Goal: Use online tool/utility: Utilize a website feature to perform a specific function

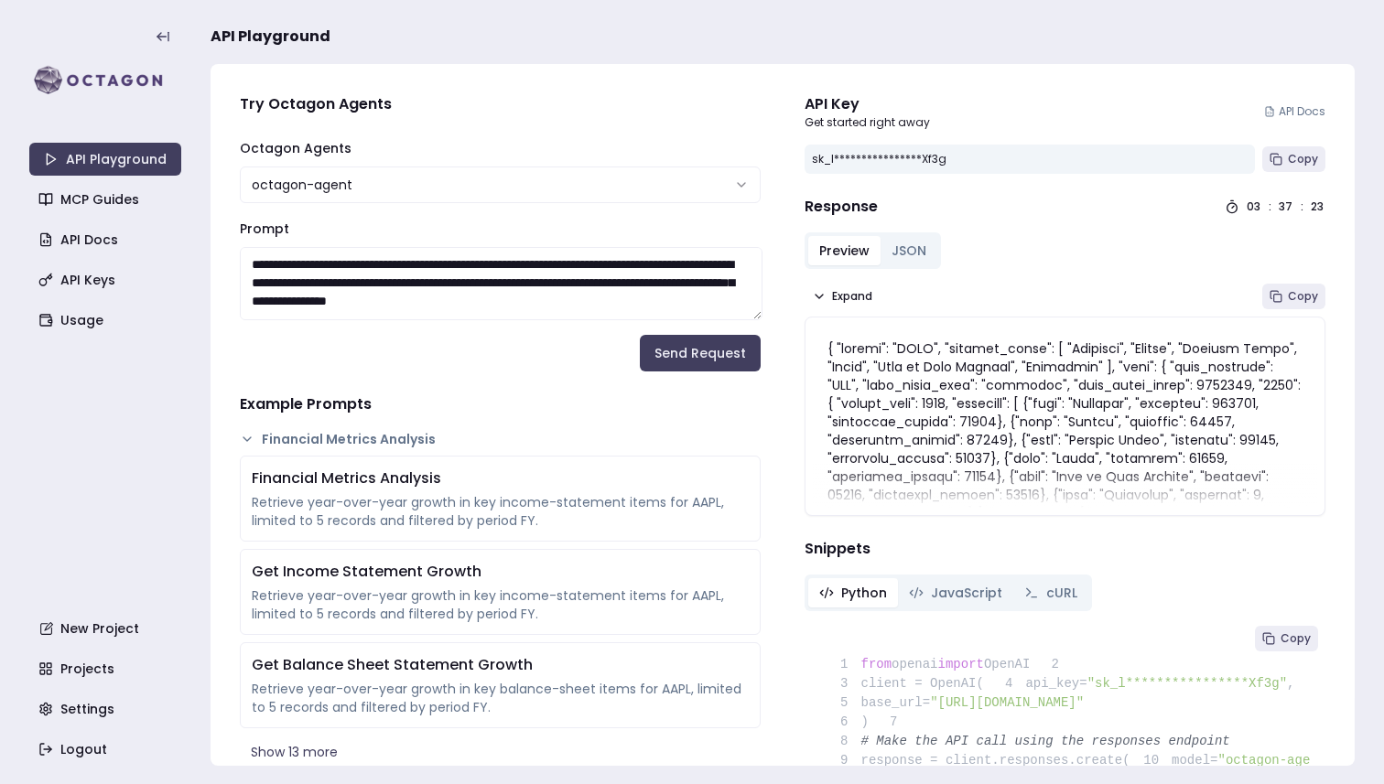
click at [278, 257] on textarea "Prompt" at bounding box center [501, 283] width 523 height 73
click at [588, 294] on textarea "Prompt" at bounding box center [501, 283] width 523 height 73
click at [926, 358] on p at bounding box center [1064, 677] width 475 height 677
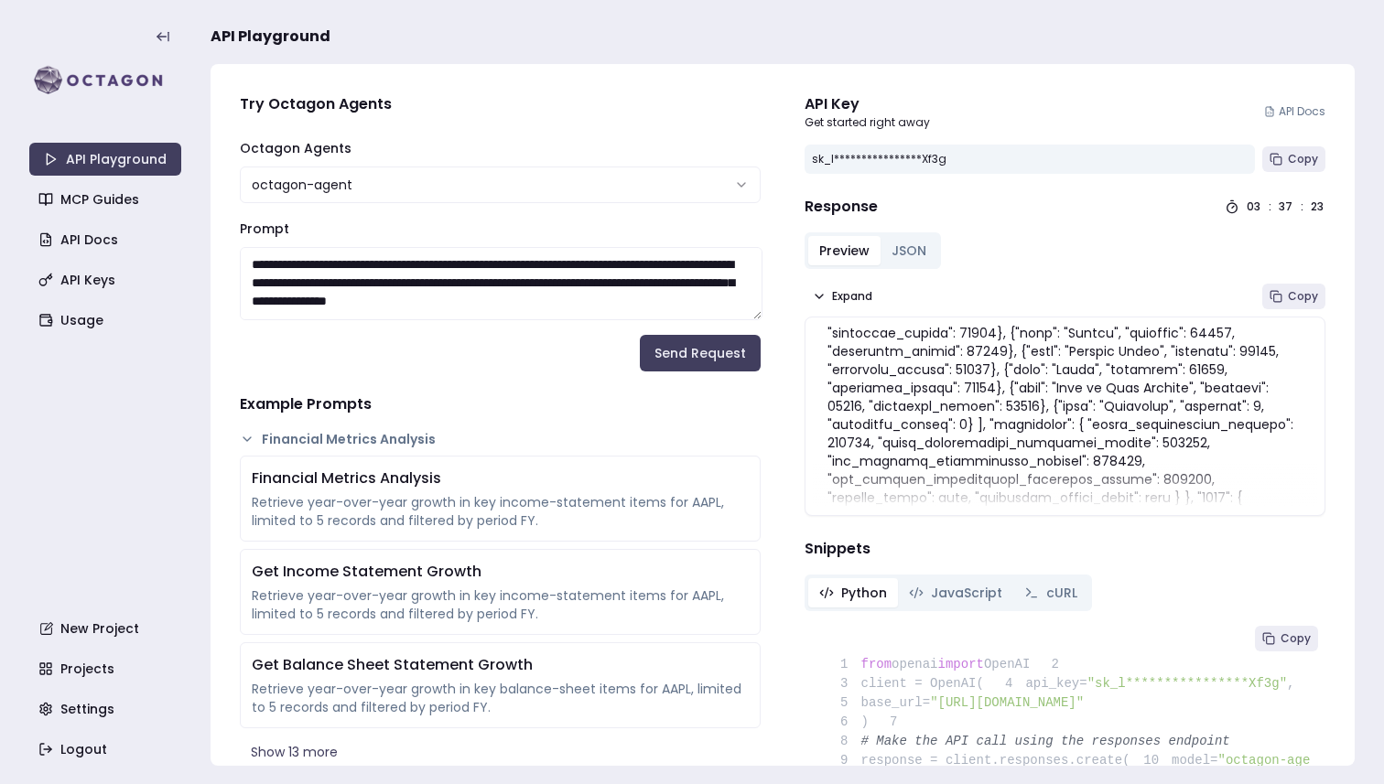
scroll to position [69, 0]
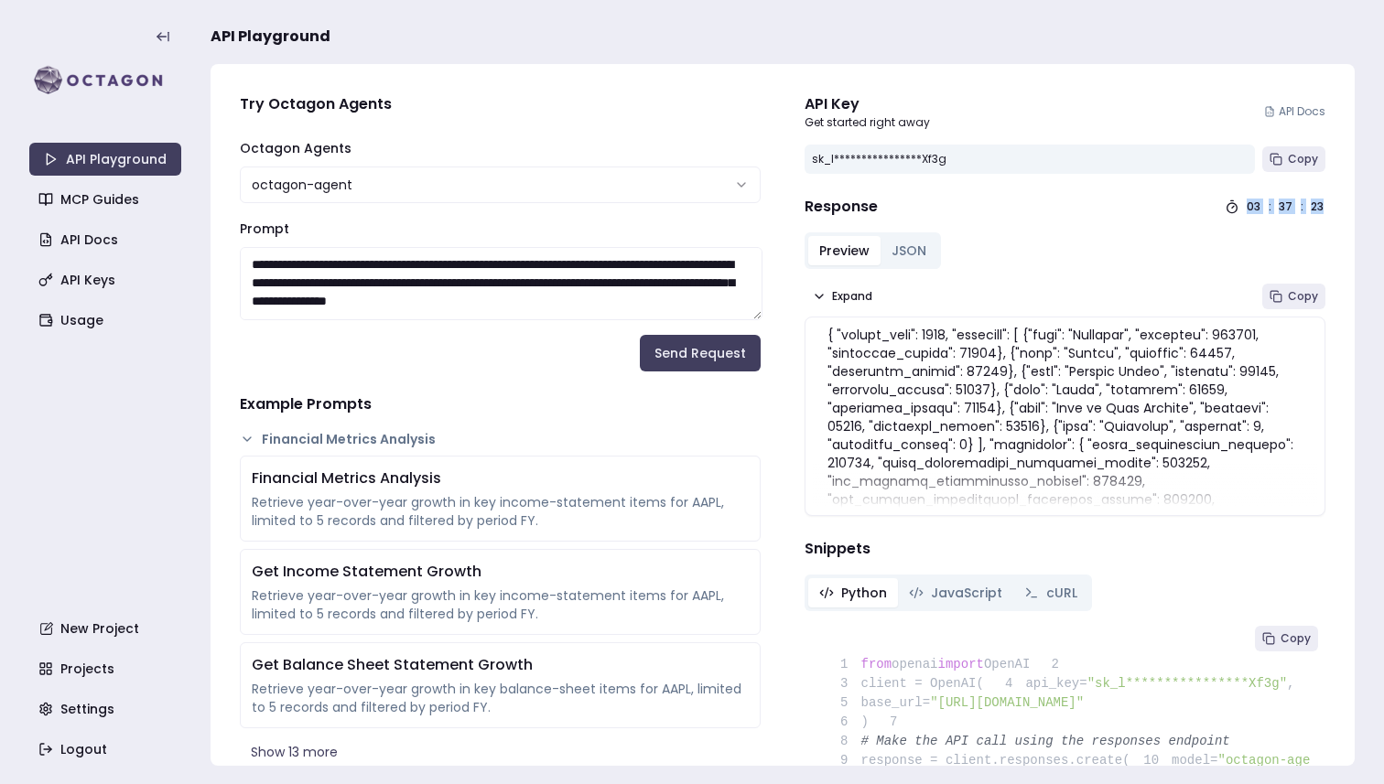
drag, startPoint x: 1246, startPoint y: 206, endPoint x: 1341, endPoint y: 209, distance: 94.3
click at [1341, 209] on div "**********" at bounding box center [782, 415] width 1144 height 702
click at [1076, 410] on p at bounding box center [1064, 609] width 475 height 677
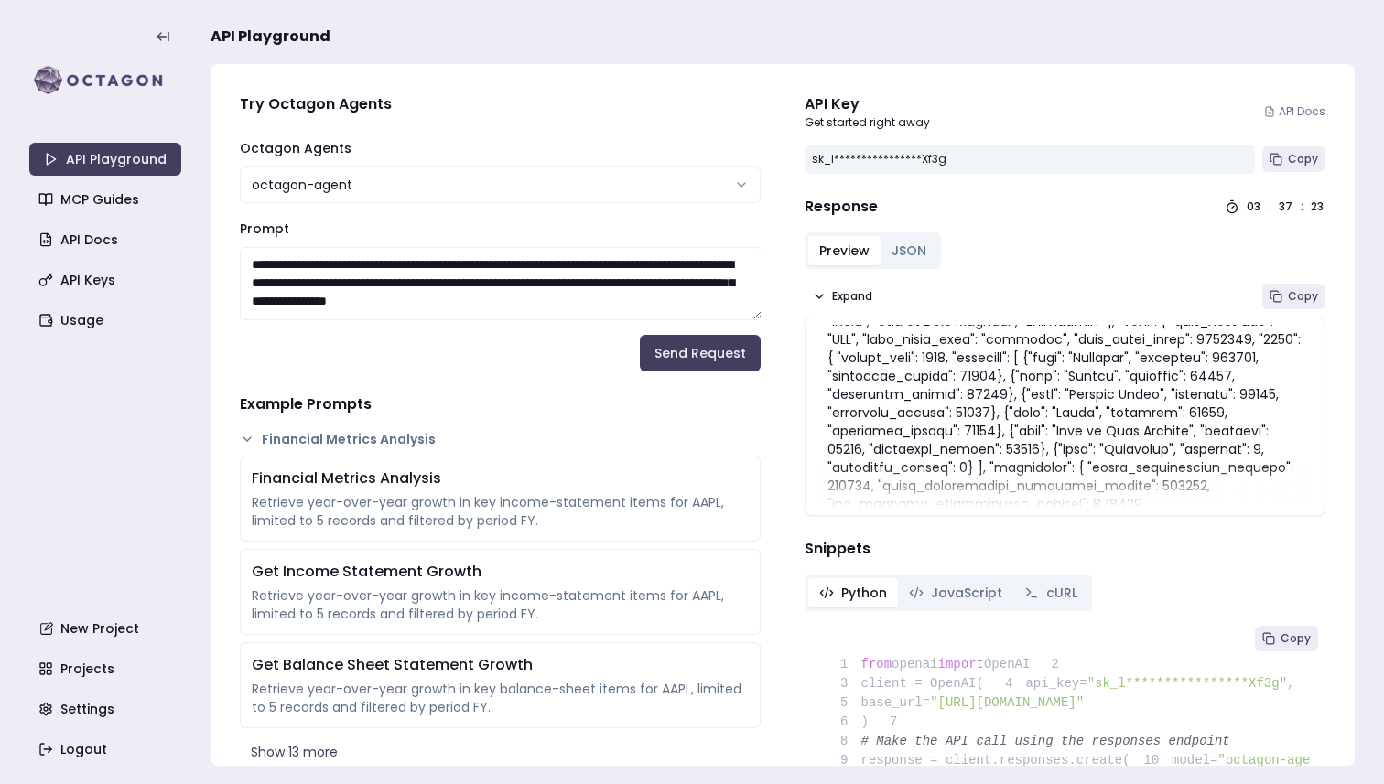
scroll to position [0, 0]
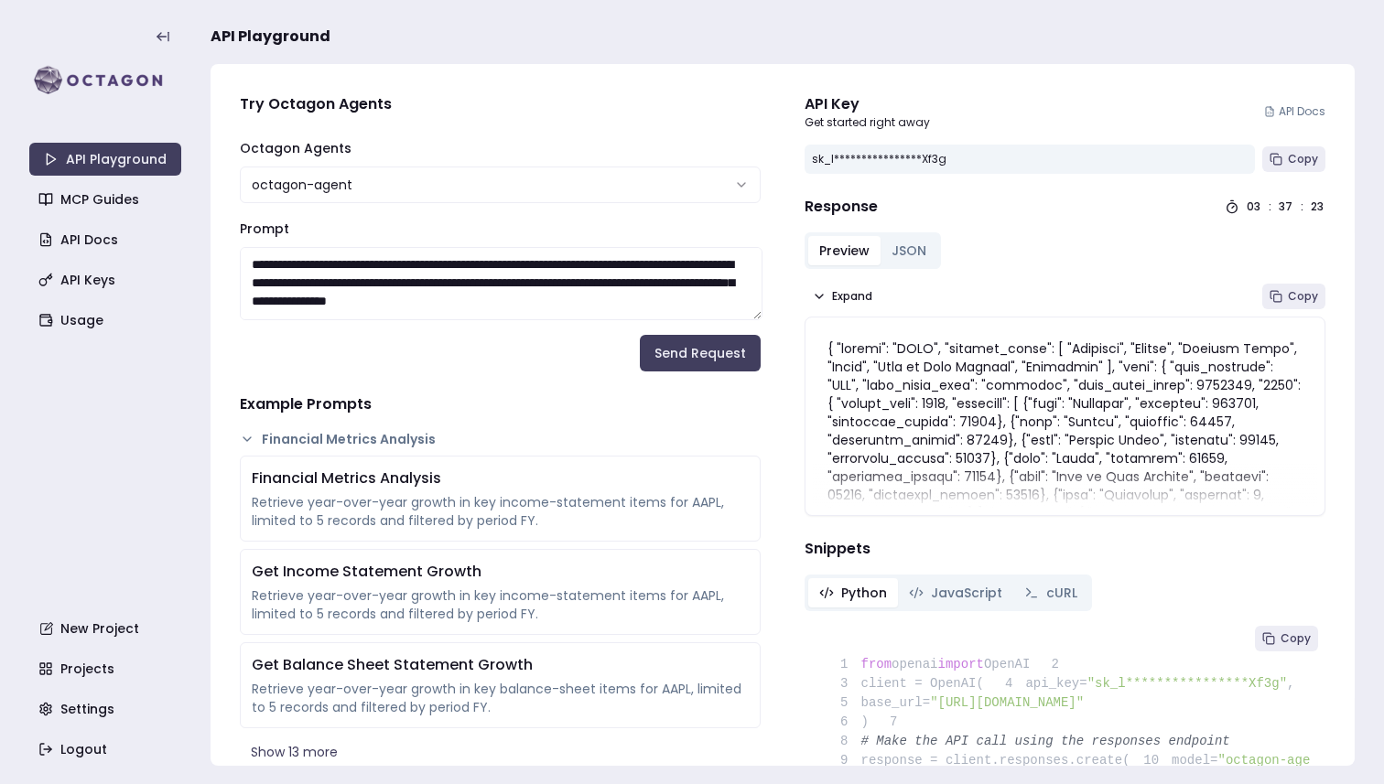
drag, startPoint x: 1076, startPoint y: 410, endPoint x: 1035, endPoint y: 410, distance: 41.2
click at [1050, 410] on p at bounding box center [1064, 677] width 475 height 677
click at [1127, 428] on p at bounding box center [1064, 677] width 475 height 677
click at [1094, 426] on p at bounding box center [1064, 676] width 475 height 677
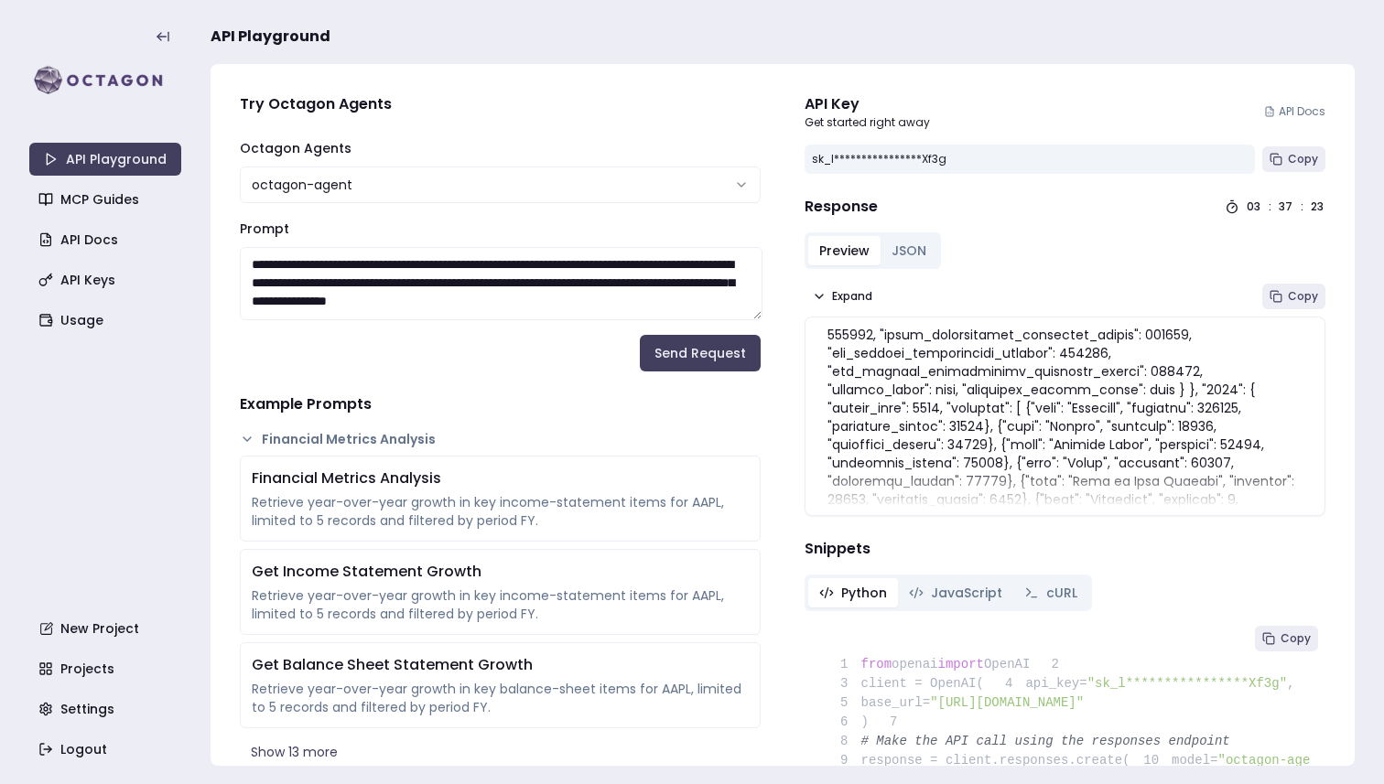
scroll to position [604, 0]
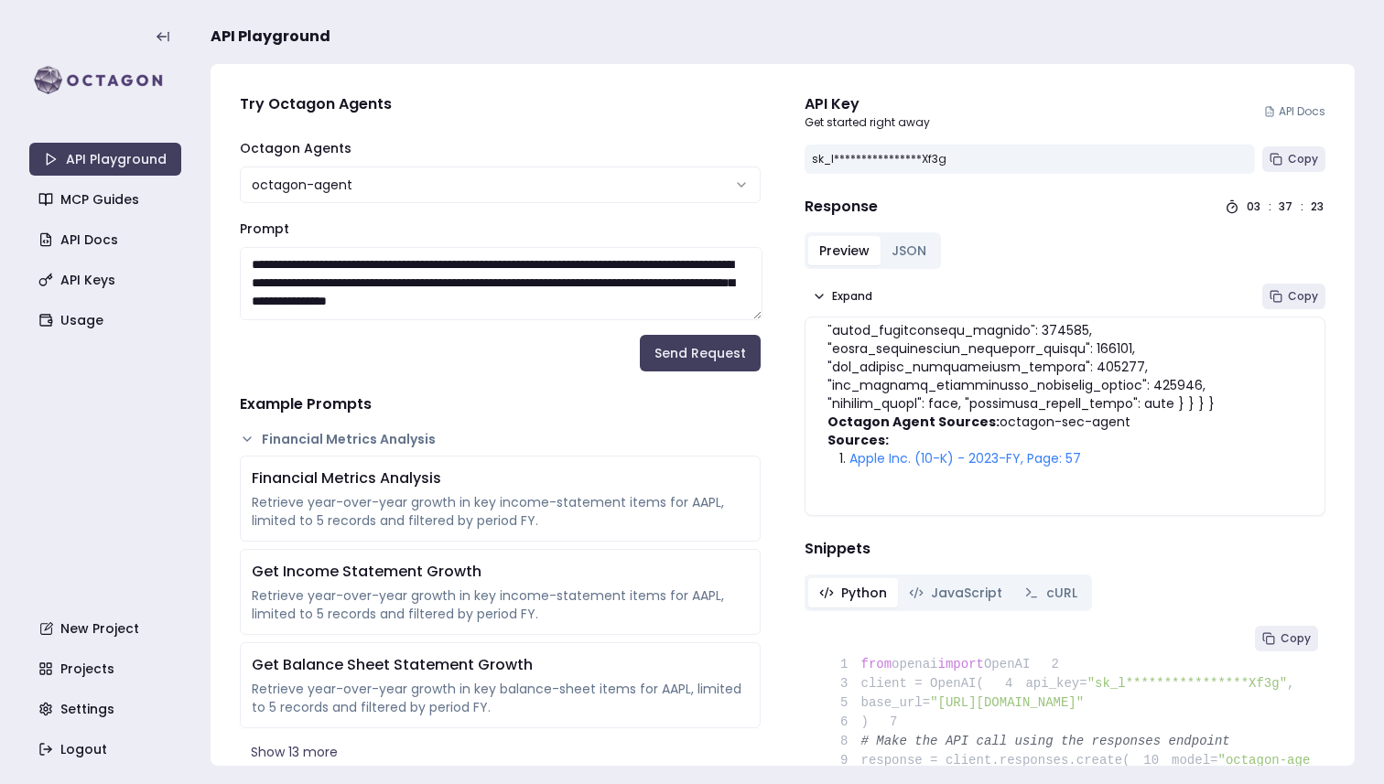
click at [1065, 449] on link "Apple Inc. (10-K) - 2023-FY, Page: 57" at bounding box center [965, 458] width 232 height 18
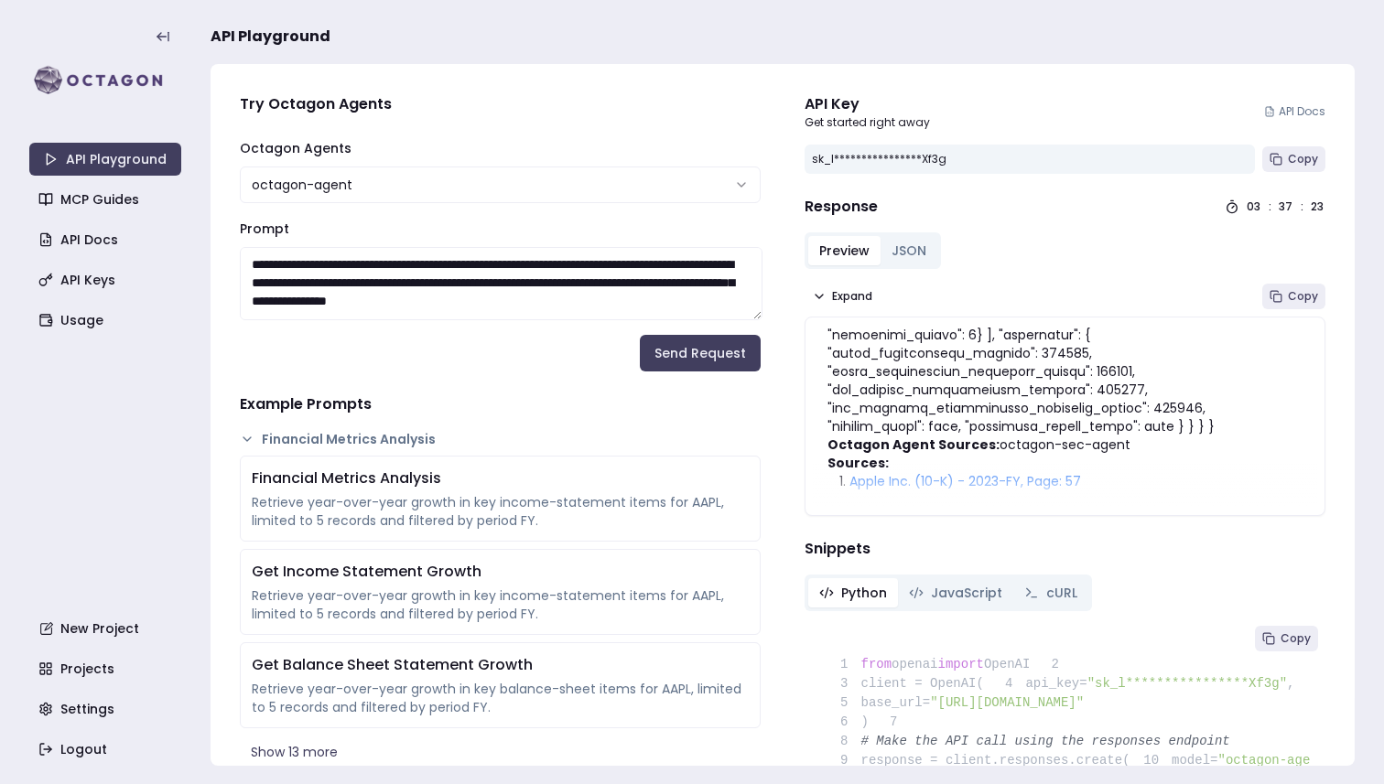
scroll to position [598, 0]
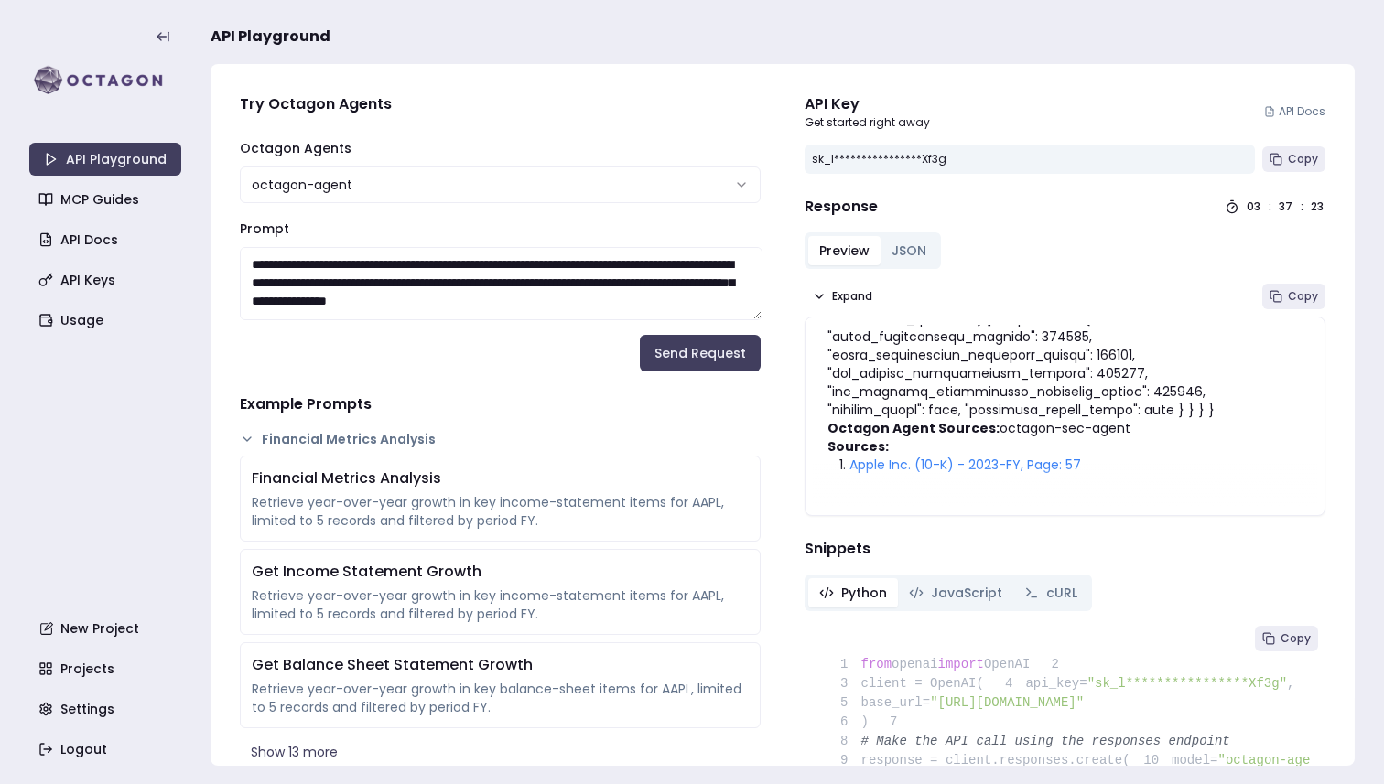
click at [905, 456] on link "Apple Inc. (10-K) - 2023-FY, Page: 57" at bounding box center [965, 465] width 232 height 18
drag, startPoint x: 361, startPoint y: 263, endPoint x: 436, endPoint y: 265, distance: 74.2
click at [436, 265] on textarea "Prompt" at bounding box center [501, 283] width 523 height 73
type textarea "**********"
click at [732, 366] on button "Send Request" at bounding box center [700, 353] width 121 height 37
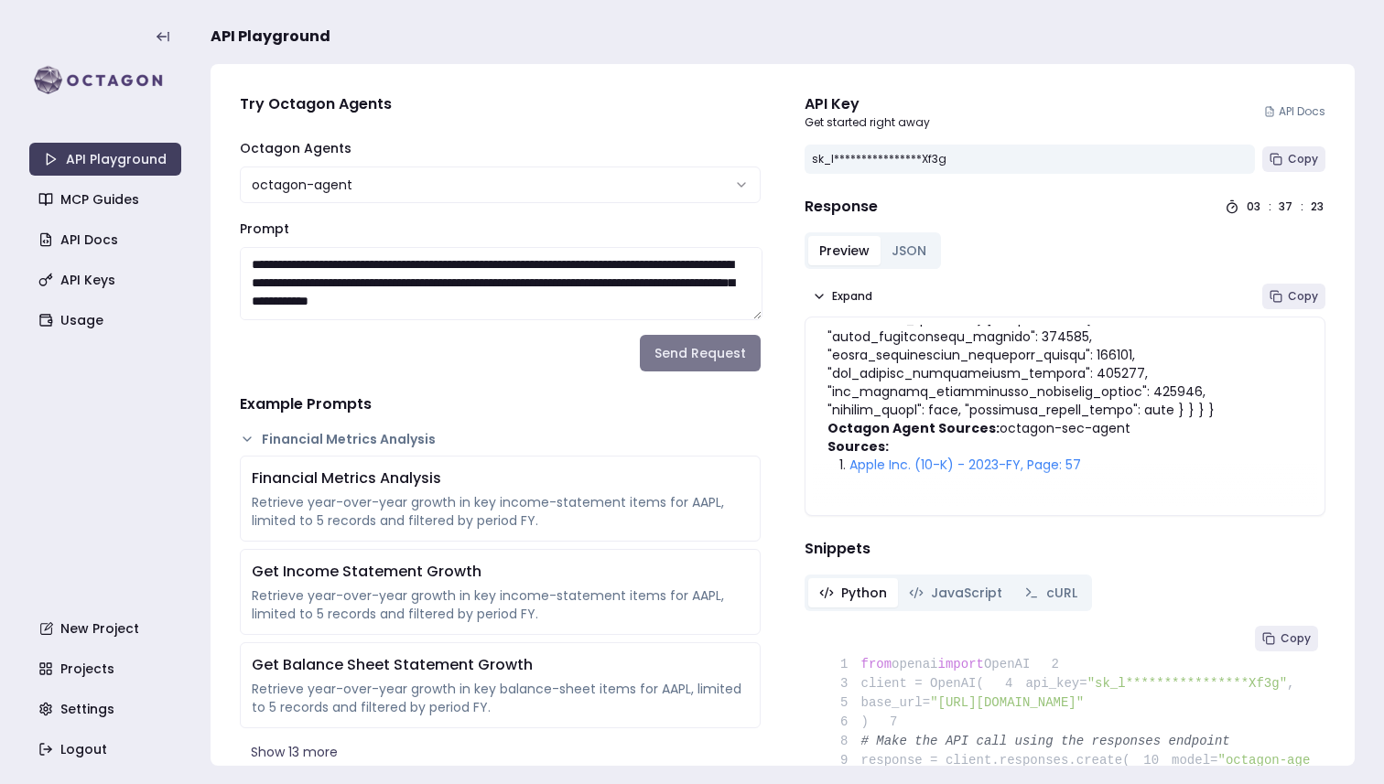
scroll to position [44, 0]
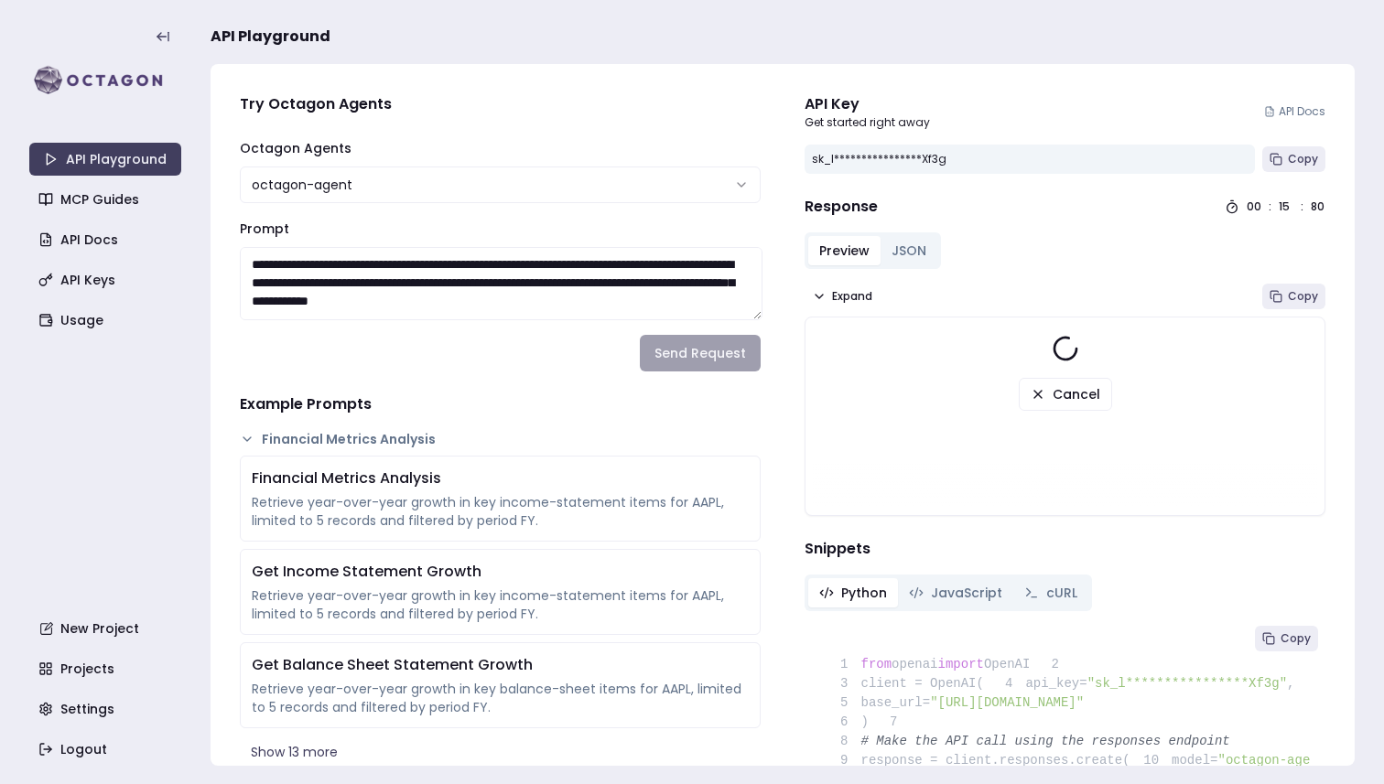
click at [507, 305] on textarea "Prompt" at bounding box center [501, 283] width 523 height 73
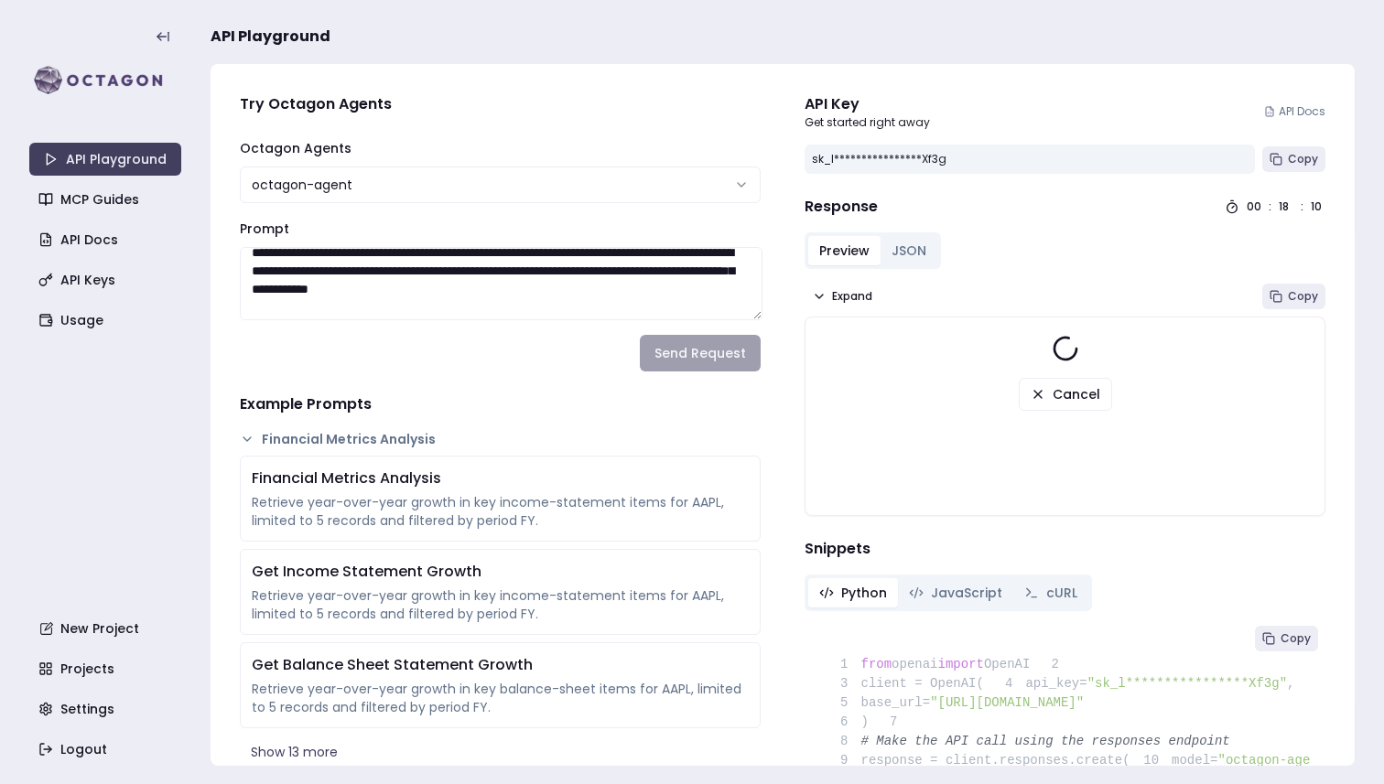
scroll to position [0, 0]
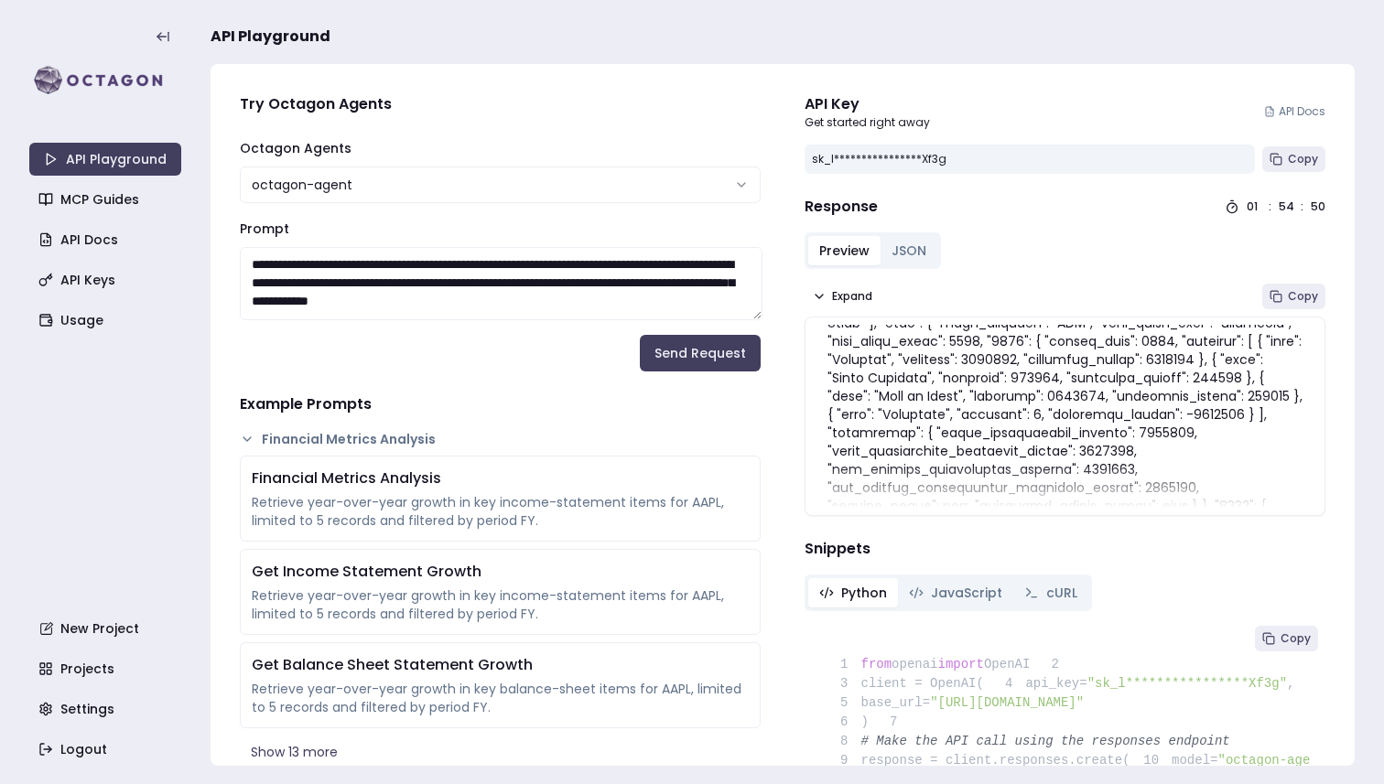
click at [947, 449] on p at bounding box center [1064, 589] width 475 height 586
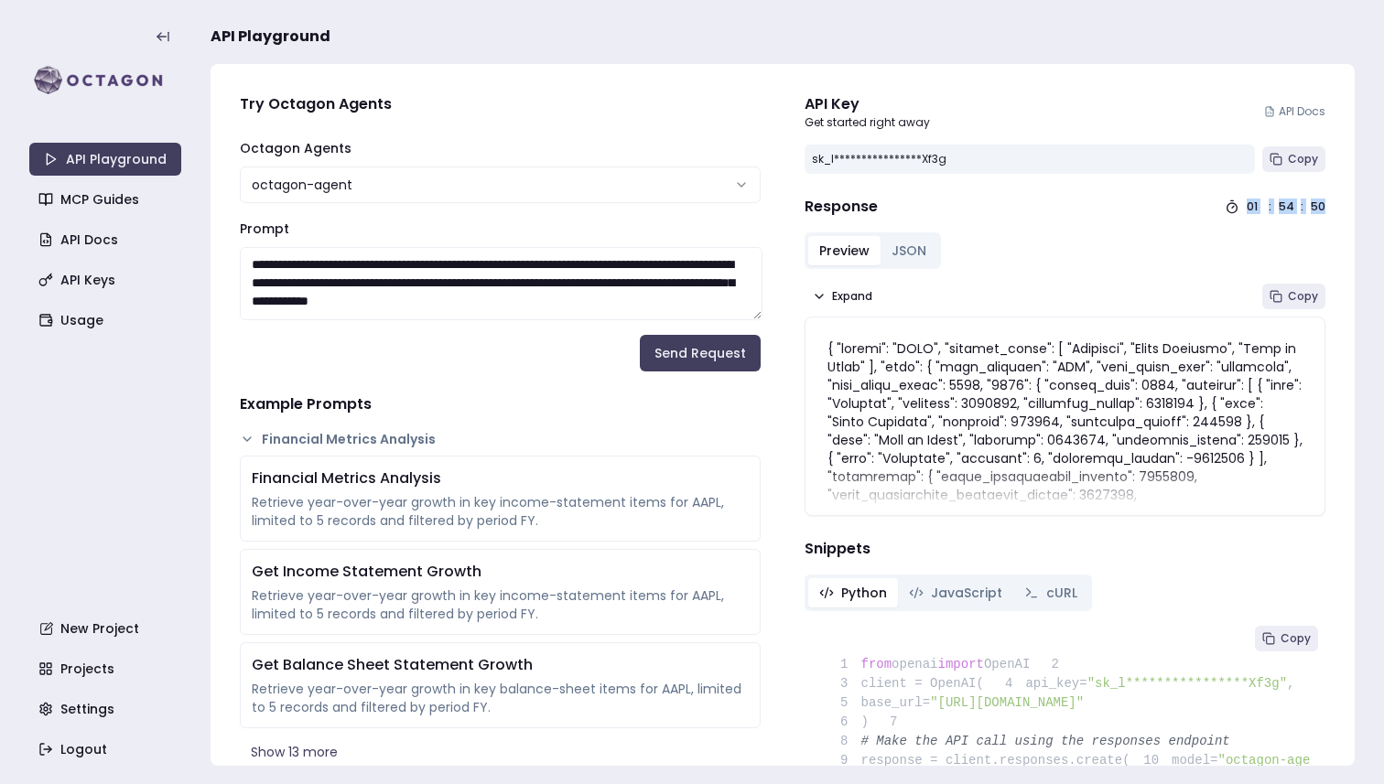
drag, startPoint x: 1241, startPoint y: 208, endPoint x: 1383, endPoint y: 206, distance: 141.9
click at [1383, 206] on section "**********" at bounding box center [692, 392] width 1384 height 784
click at [1066, 367] on p at bounding box center [1064, 632] width 475 height 586
